Goal: Task Accomplishment & Management: Manage account settings

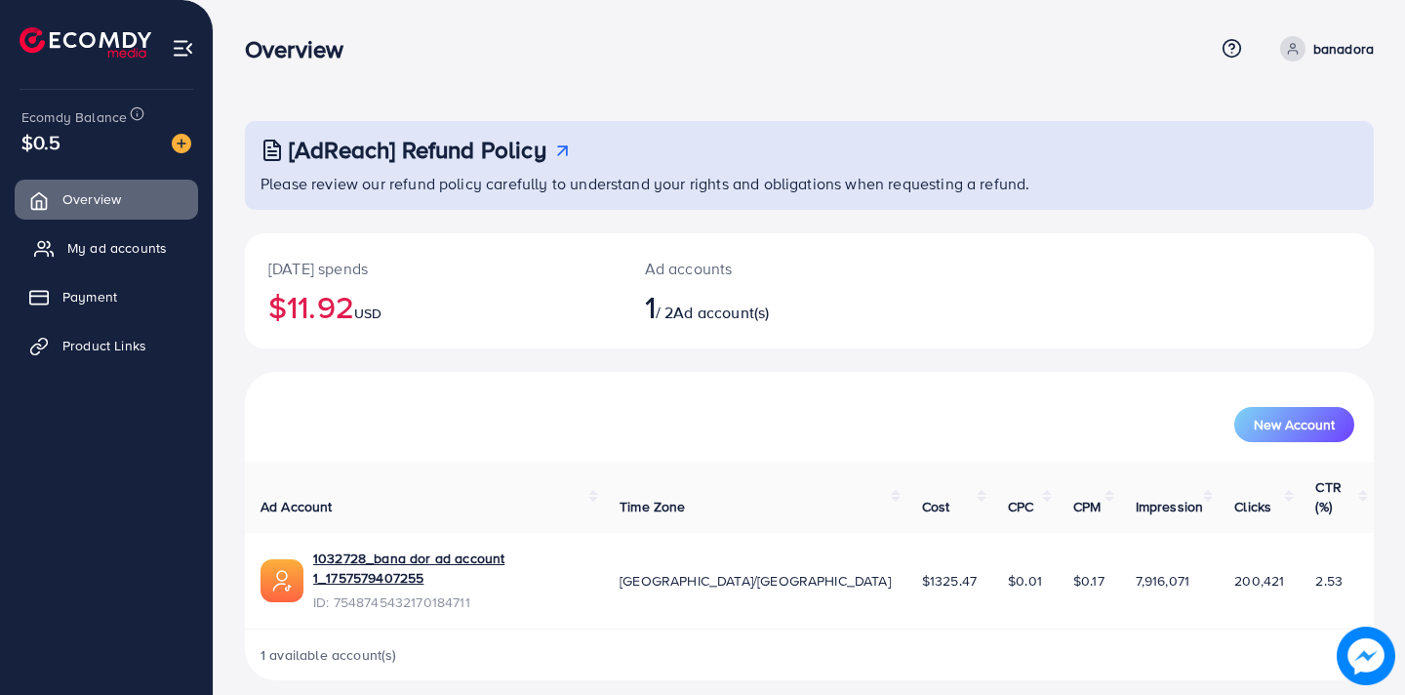
click at [115, 254] on span "My ad accounts" at bounding box center [117, 248] width 100 height 20
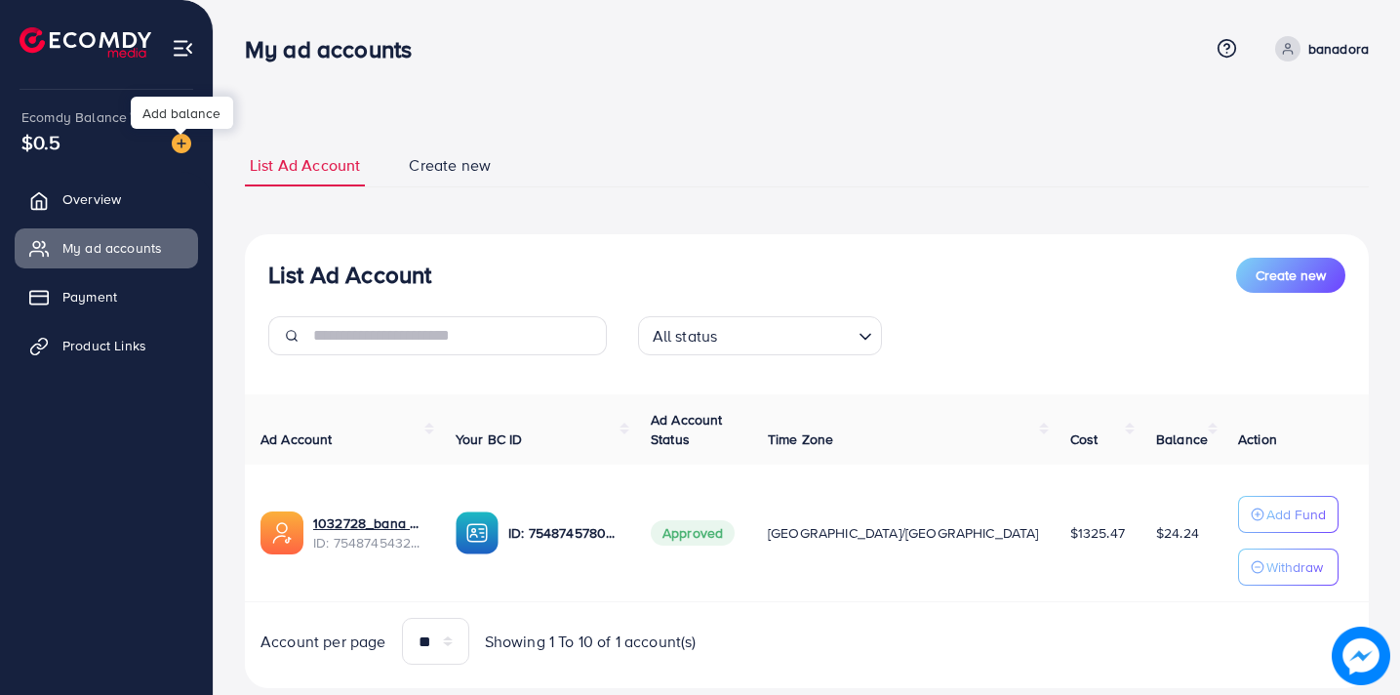
click at [183, 137] on img at bounding box center [182, 144] width 20 height 20
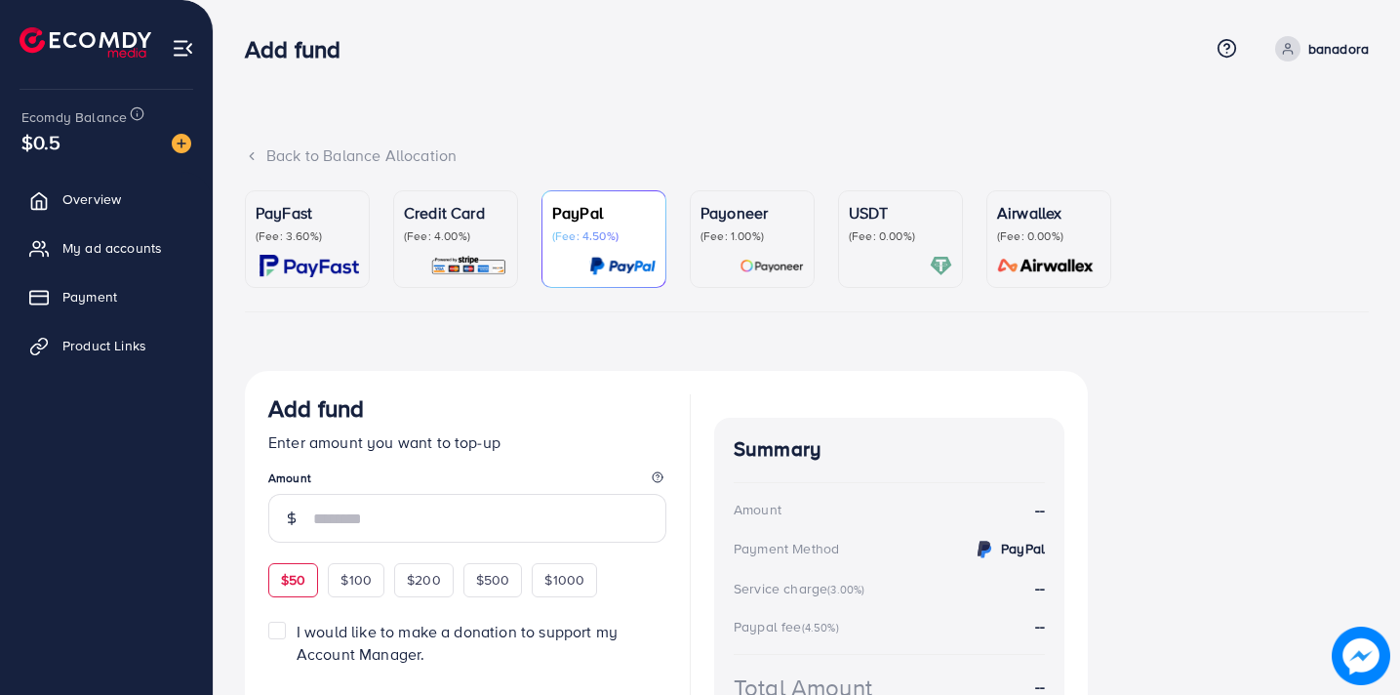
click at [299, 571] on span "$50" at bounding box center [293, 580] width 24 height 20
type input "**"
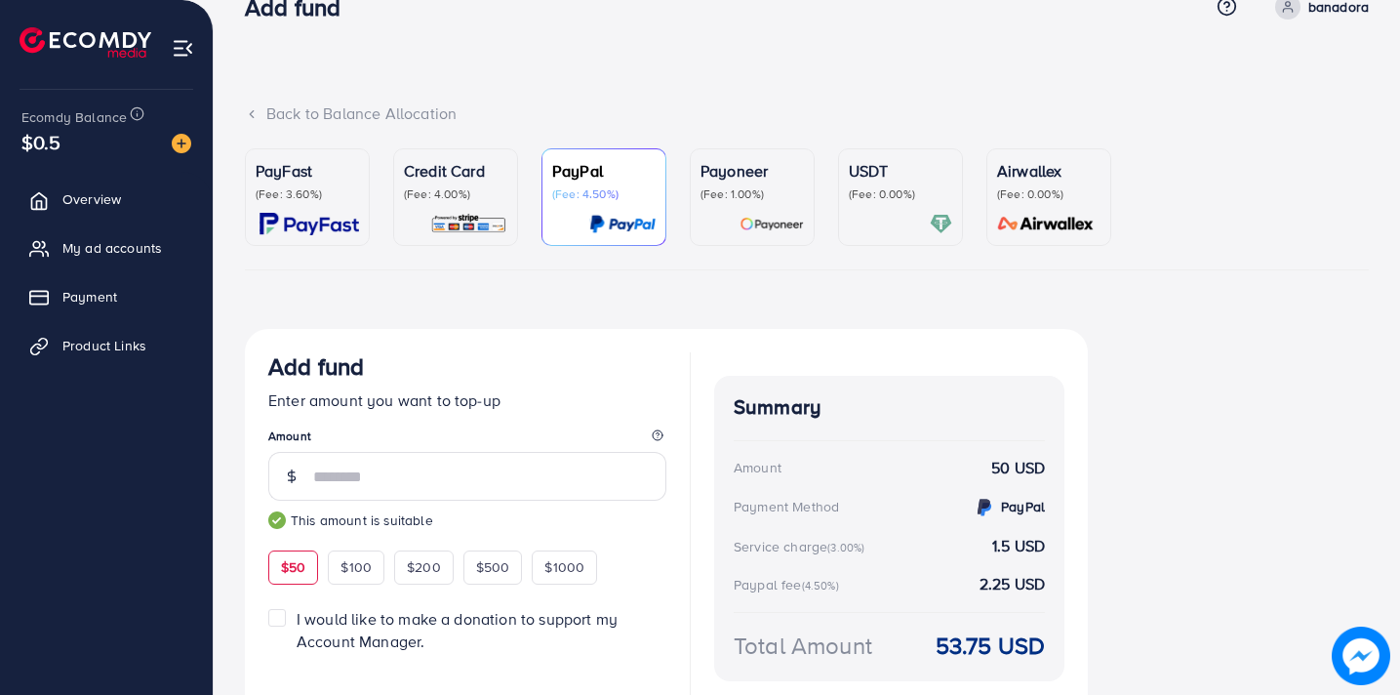
scroll to position [156, 0]
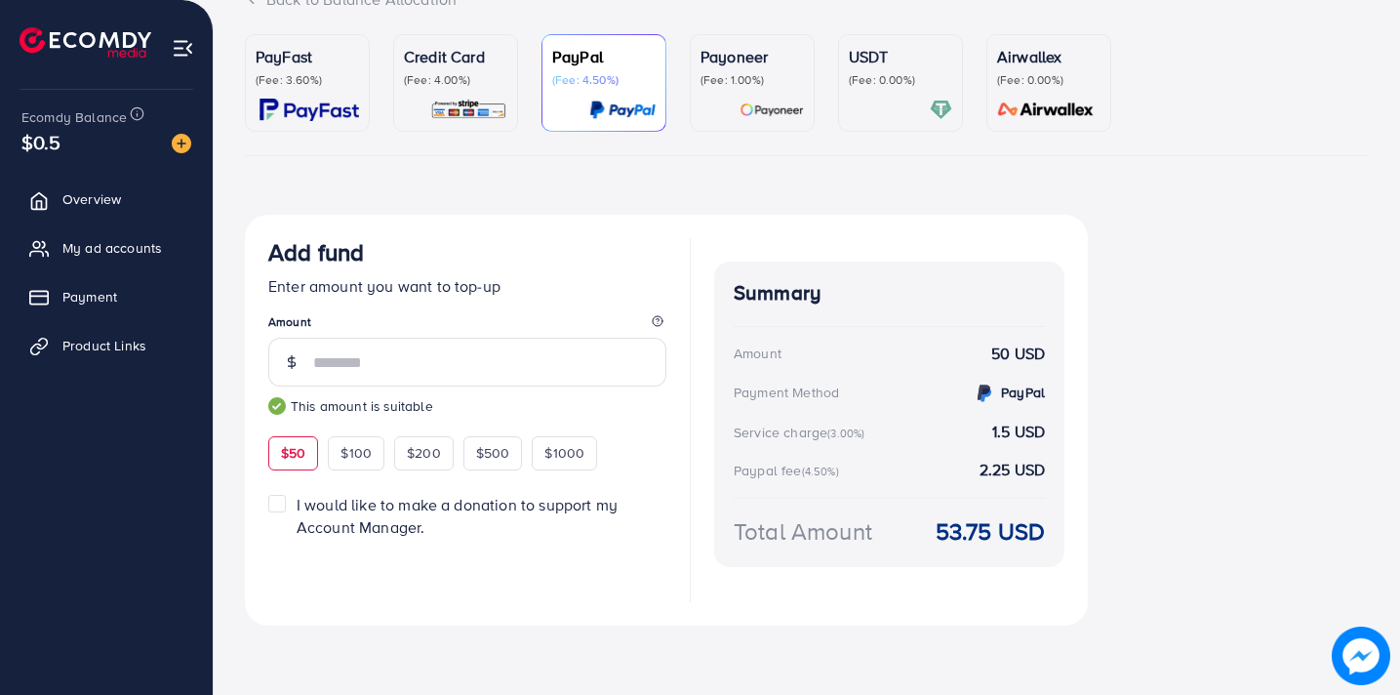
click at [452, 63] on p "Credit Card" at bounding box center [455, 56] width 103 height 23
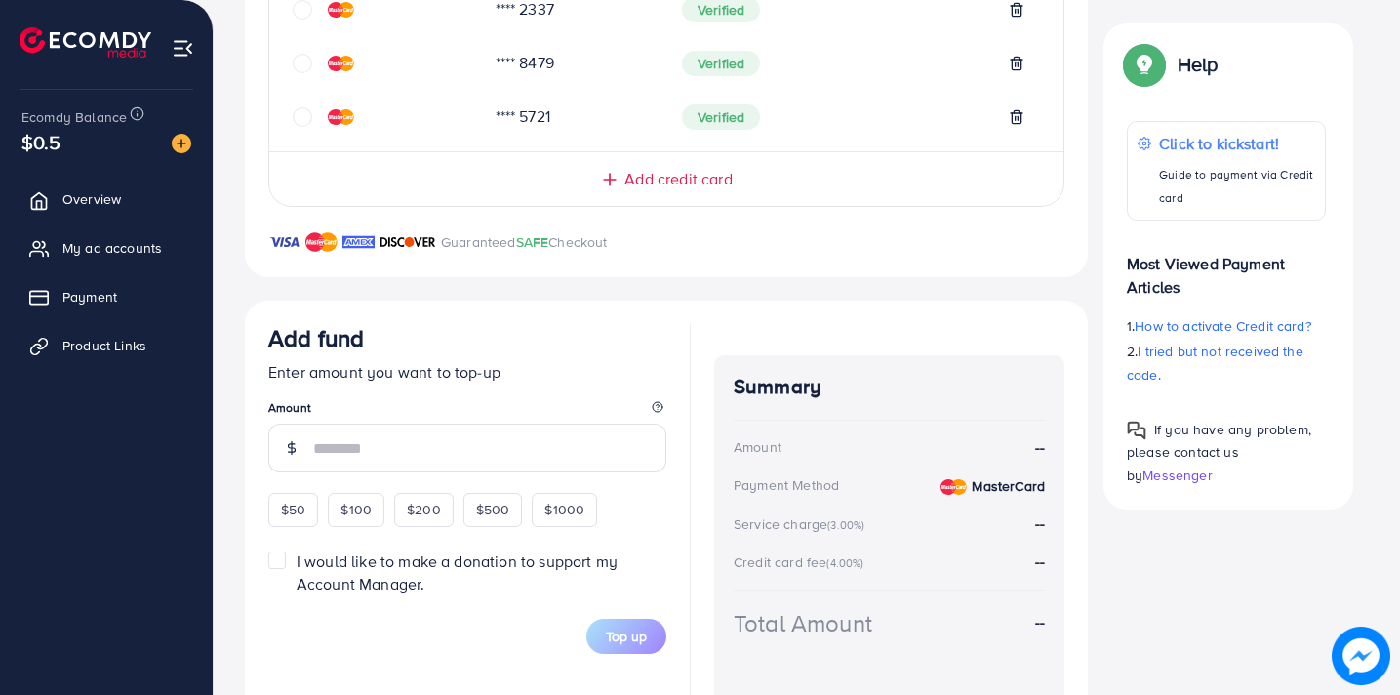
scroll to position [695, 0]
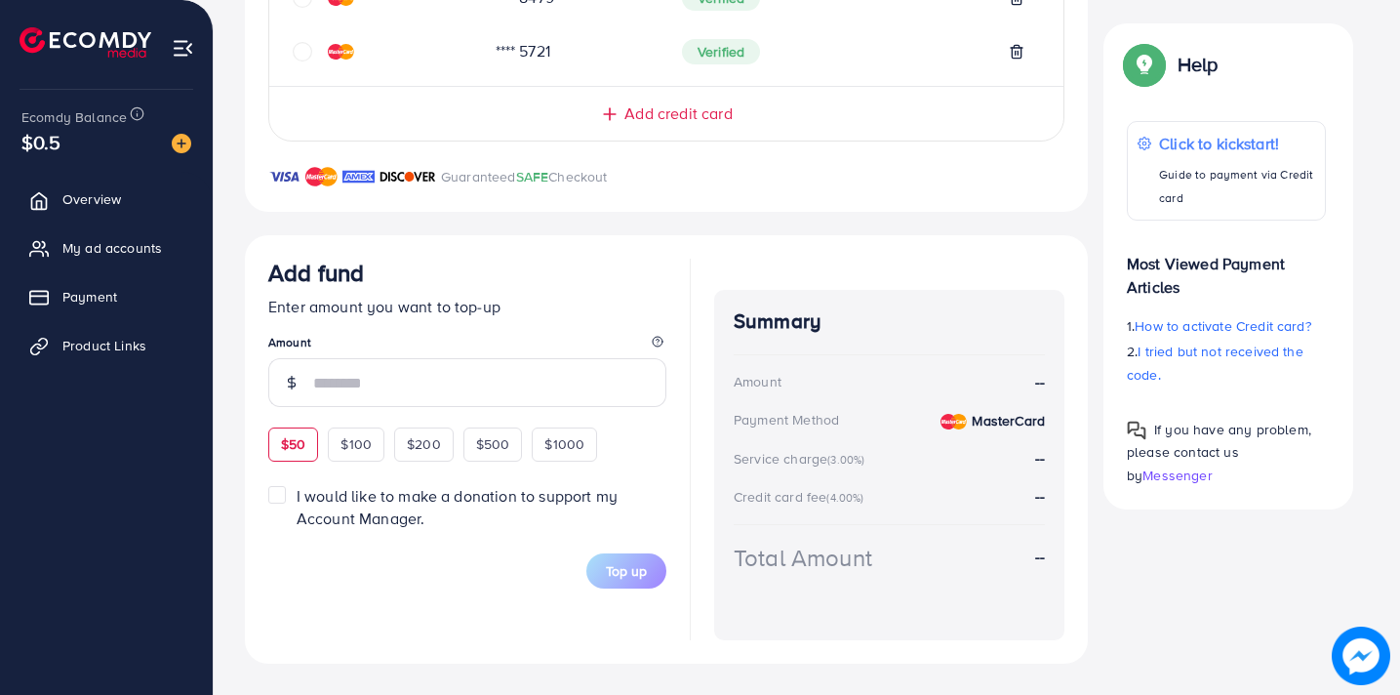
click at [294, 442] on span "$50" at bounding box center [293, 444] width 24 height 20
type input "**"
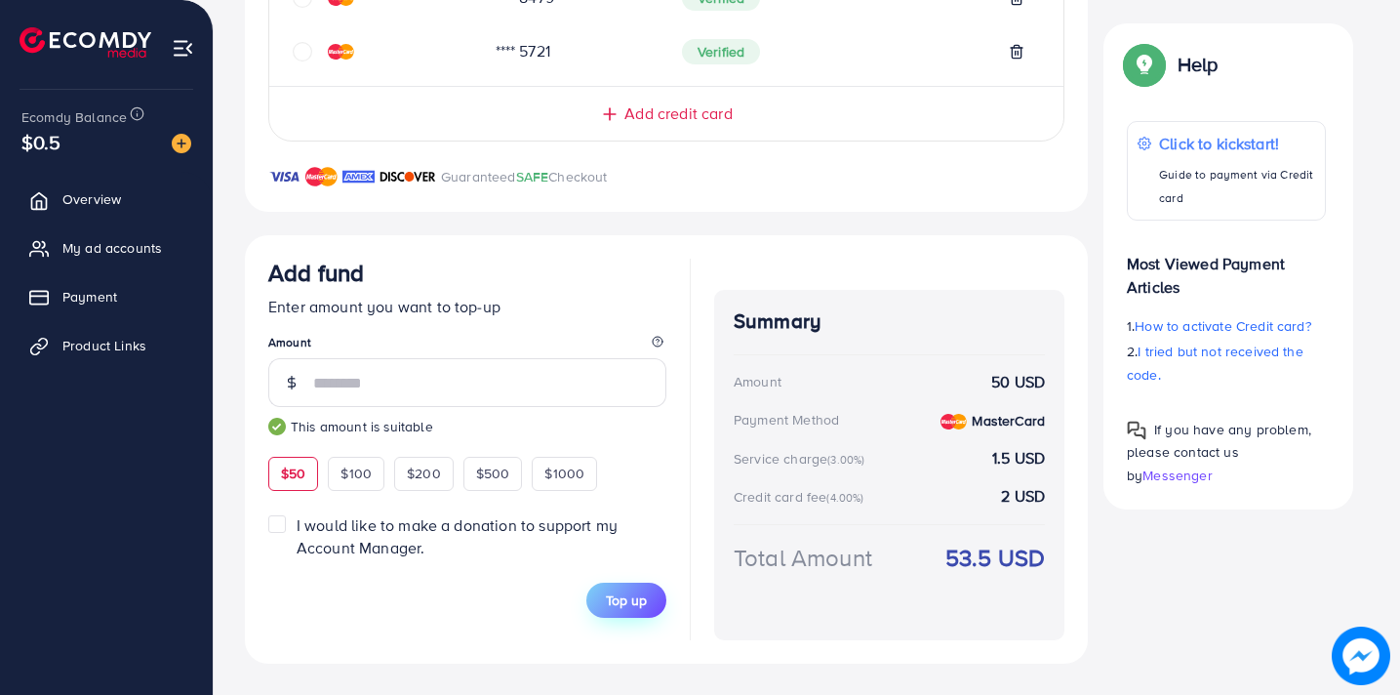
click at [638, 603] on span "Top up" at bounding box center [626, 600] width 41 height 20
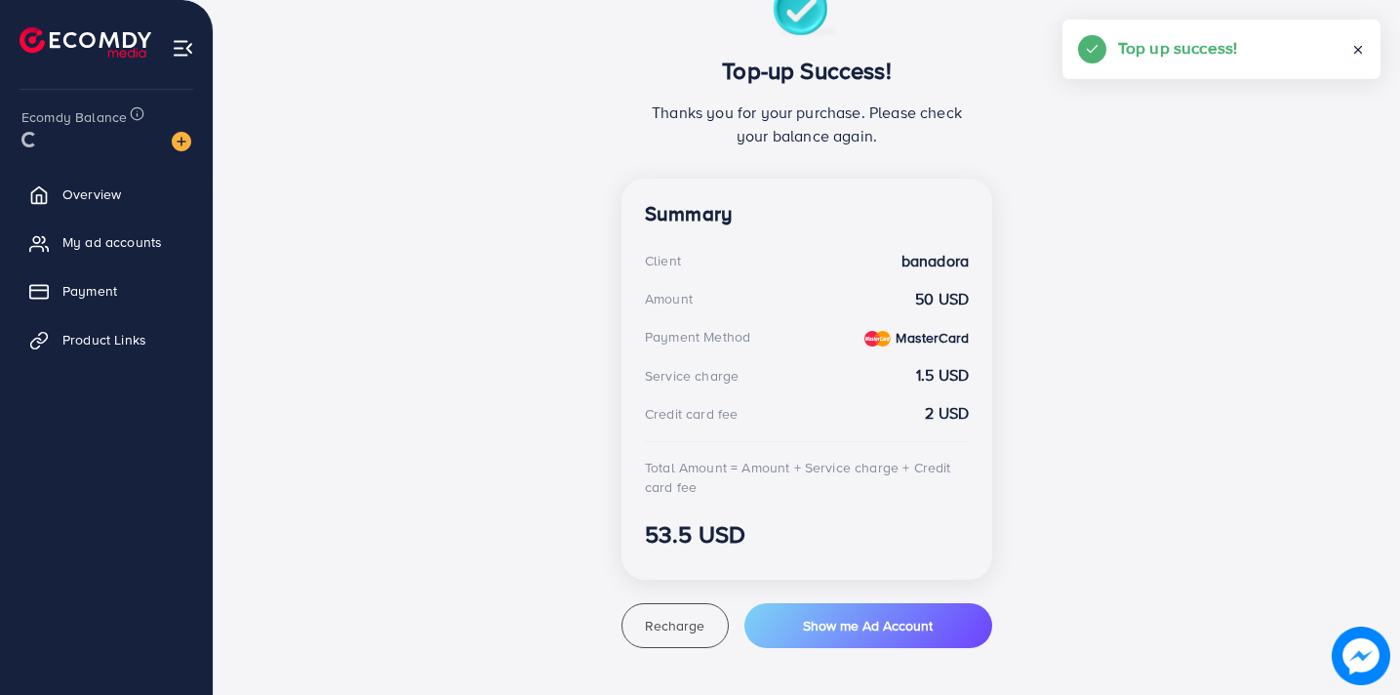
scroll to position [389, 0]
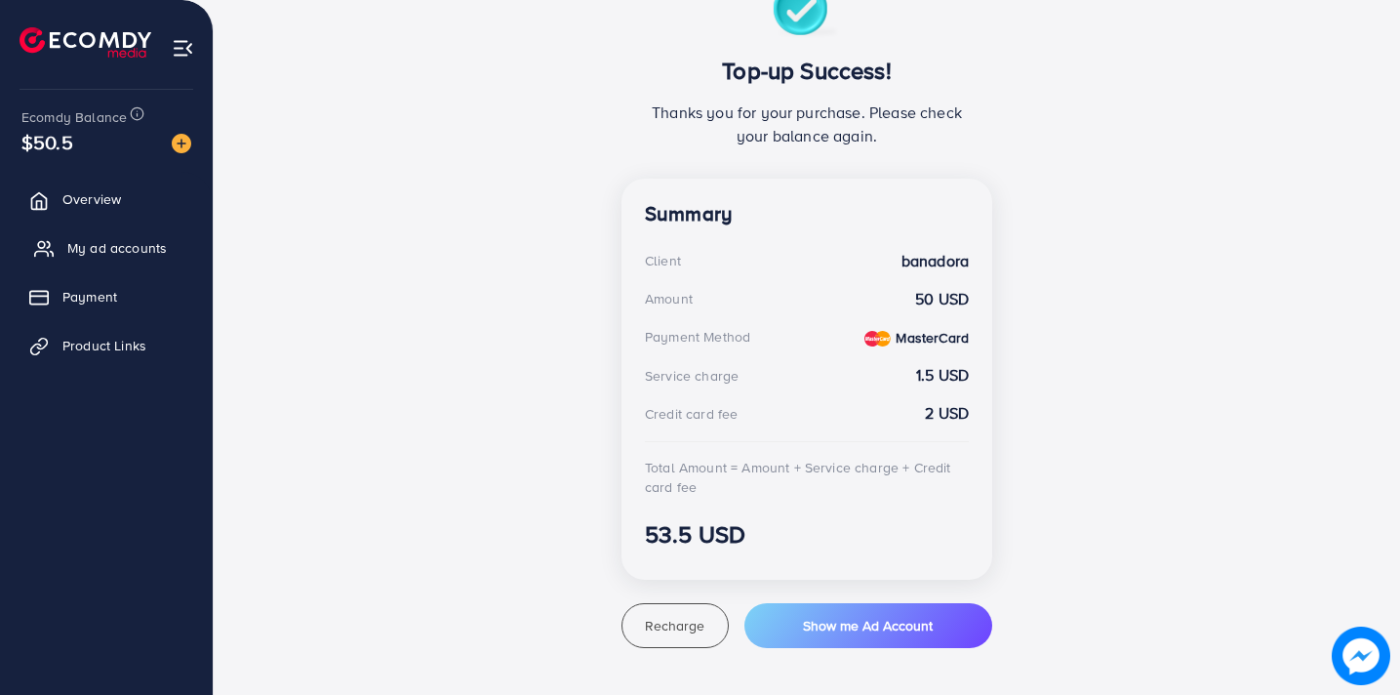
click at [131, 252] on span "My ad accounts" at bounding box center [117, 248] width 100 height 20
